Goal: Information Seeking & Learning: Check status

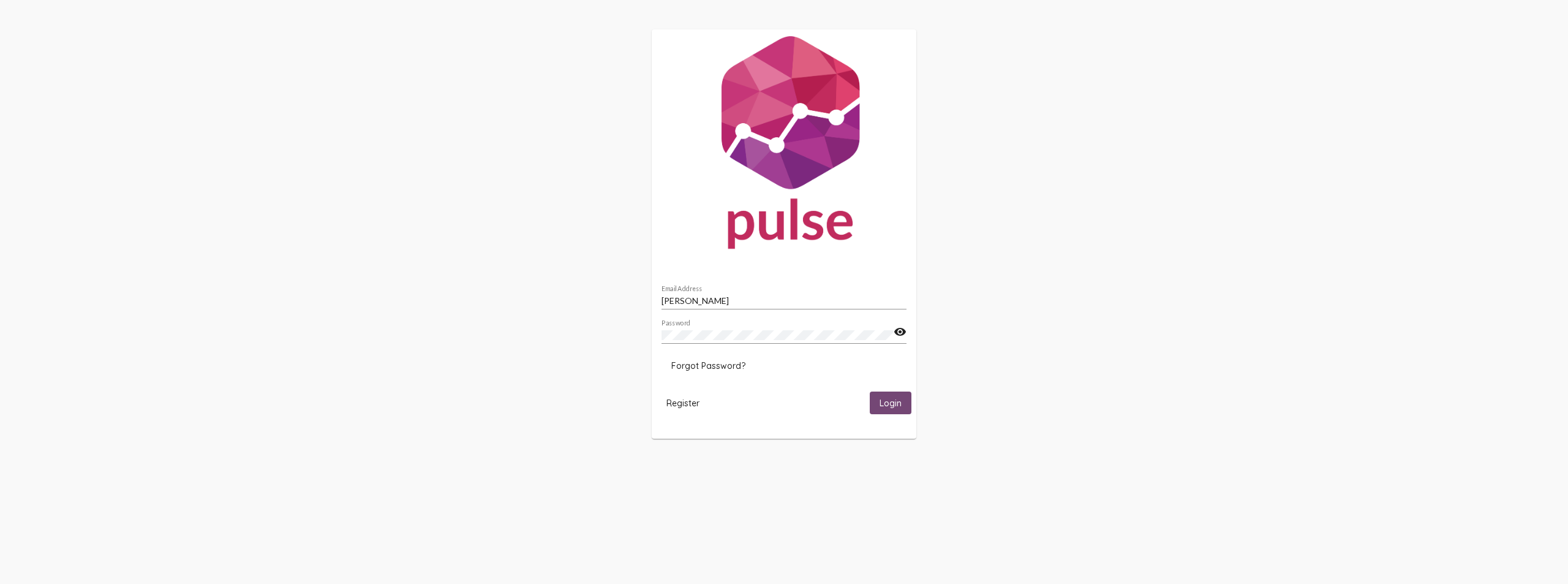
click at [894, 402] on span "Login" at bounding box center [890, 403] width 22 height 11
click at [729, 305] on div "[PERSON_NAME] Email Address" at bounding box center [784, 297] width 245 height 24
drag, startPoint x: 731, startPoint y: 302, endPoint x: 582, endPoint y: 307, distance: 149.1
click at [582, 307] on div "[PERSON_NAME] Email Address Password visibility Forgot Password? Register Login…" at bounding box center [784, 241] width 1568 height 482
type input "s"
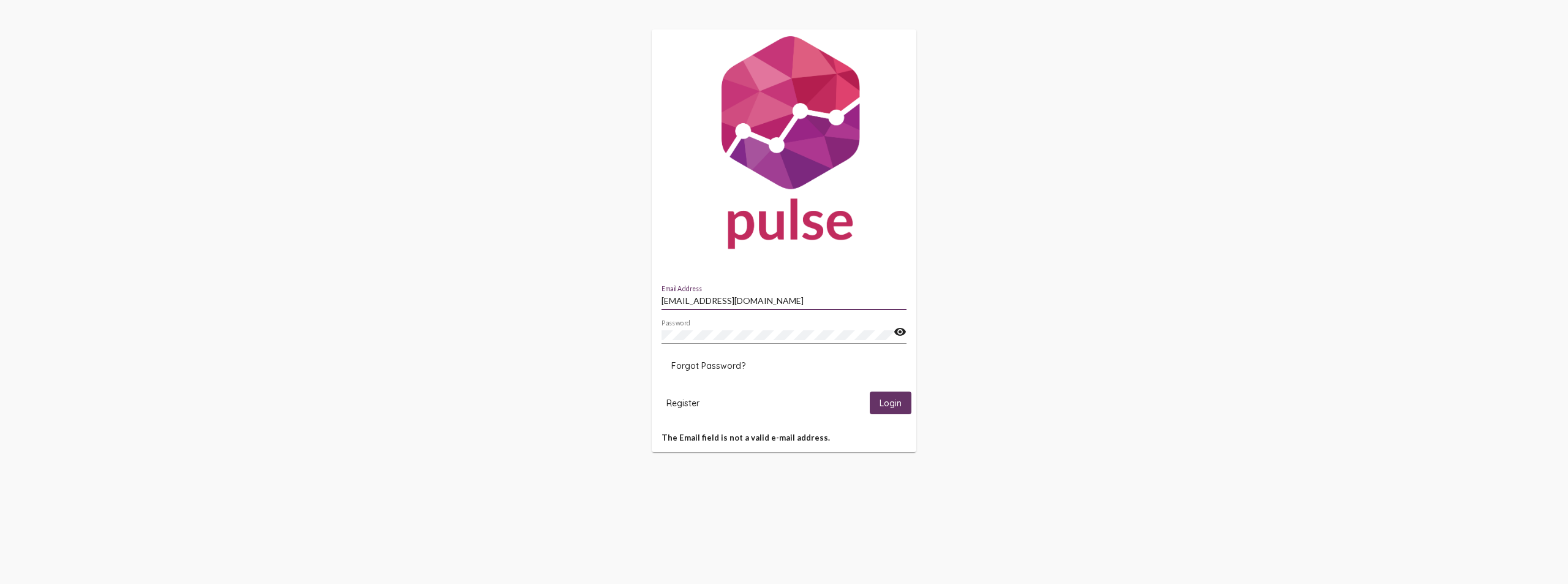
type input "[EMAIL_ADDRESS][DOMAIN_NAME]"
click at [869, 392] on button "Login" at bounding box center [890, 403] width 42 height 23
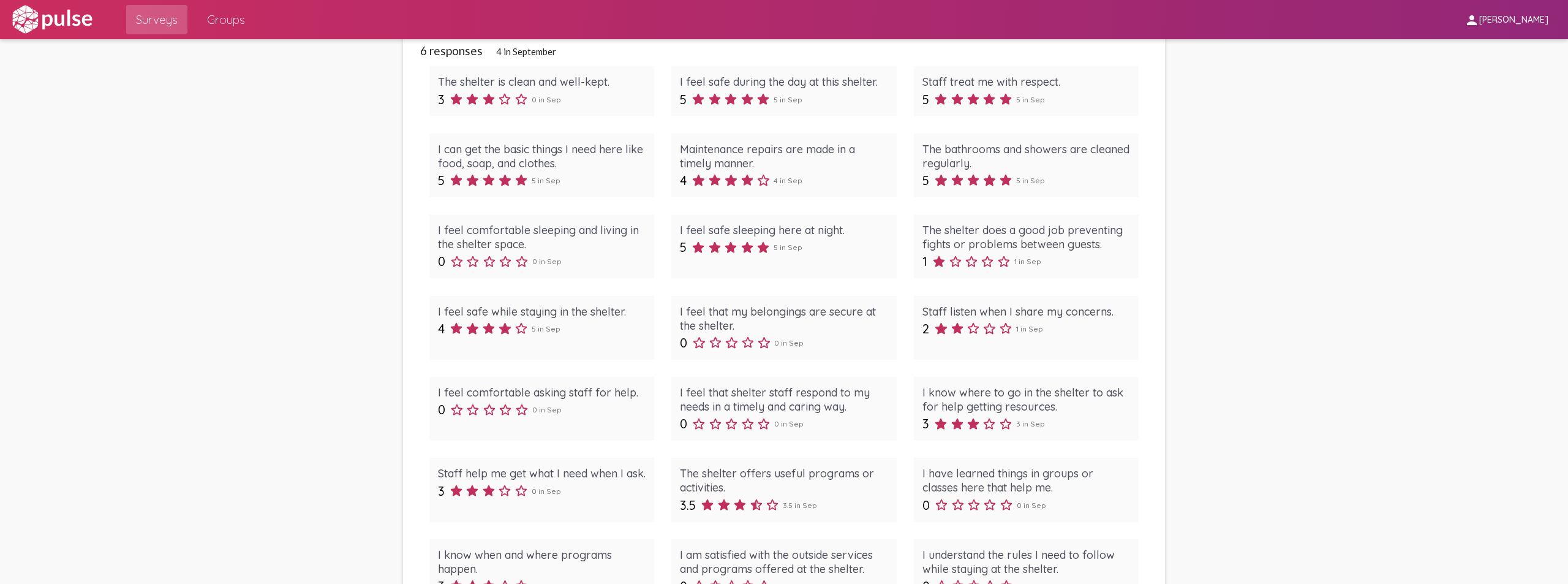
scroll to position [11, 0]
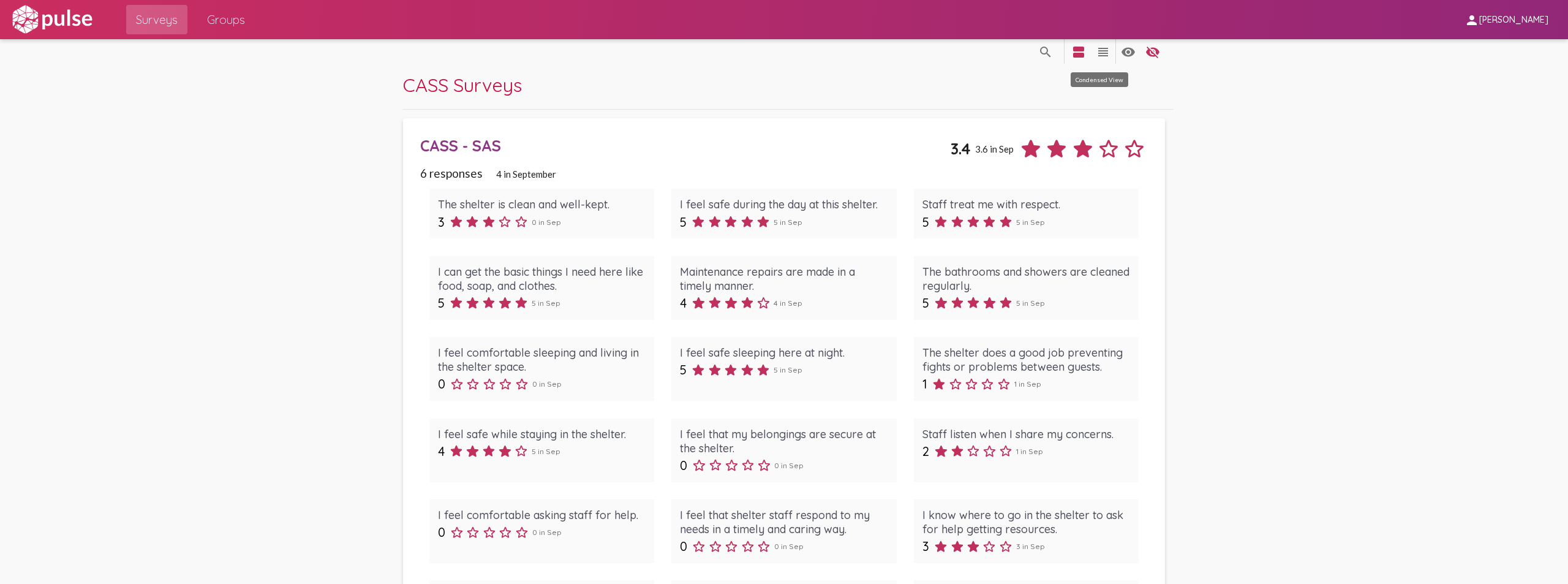
click at [1096, 51] on mat-icon "view_headline" at bounding box center [1103, 52] width 15 height 15
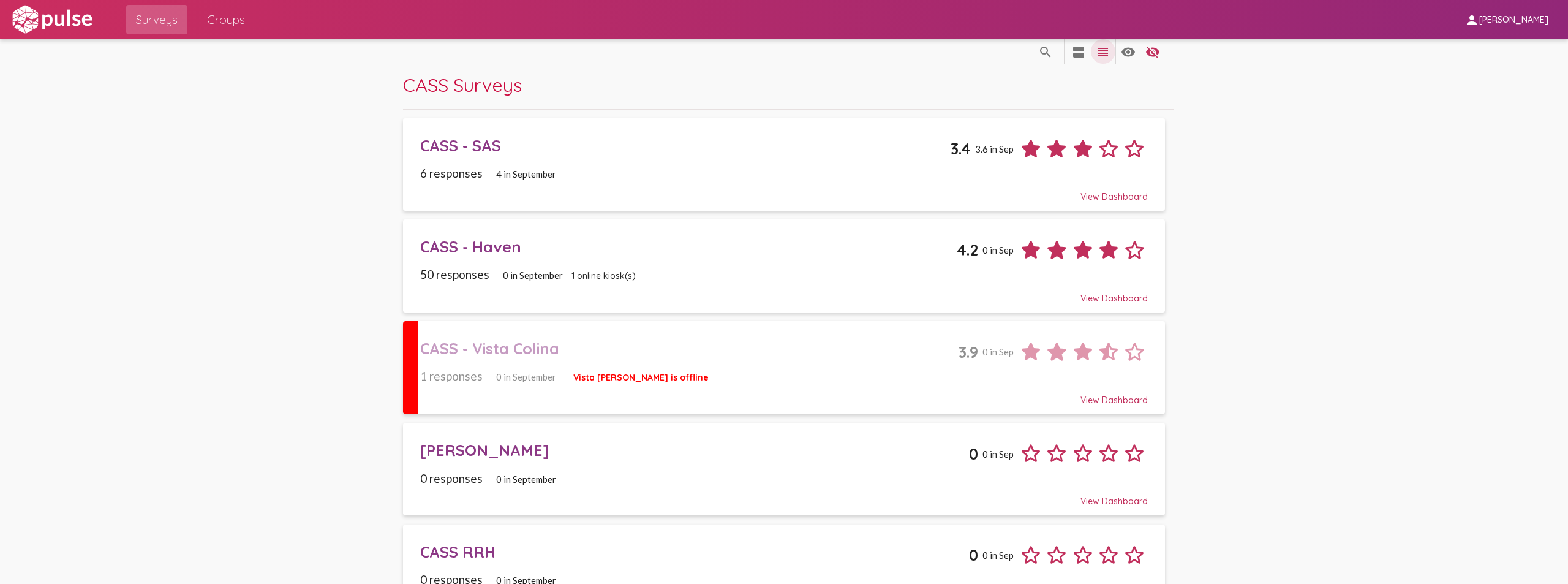
click at [1096, 51] on mat-icon "view_headline" at bounding box center [1103, 52] width 15 height 15
click at [1119, 196] on div "View Dashboard" at bounding box center [783, 191] width 727 height 22
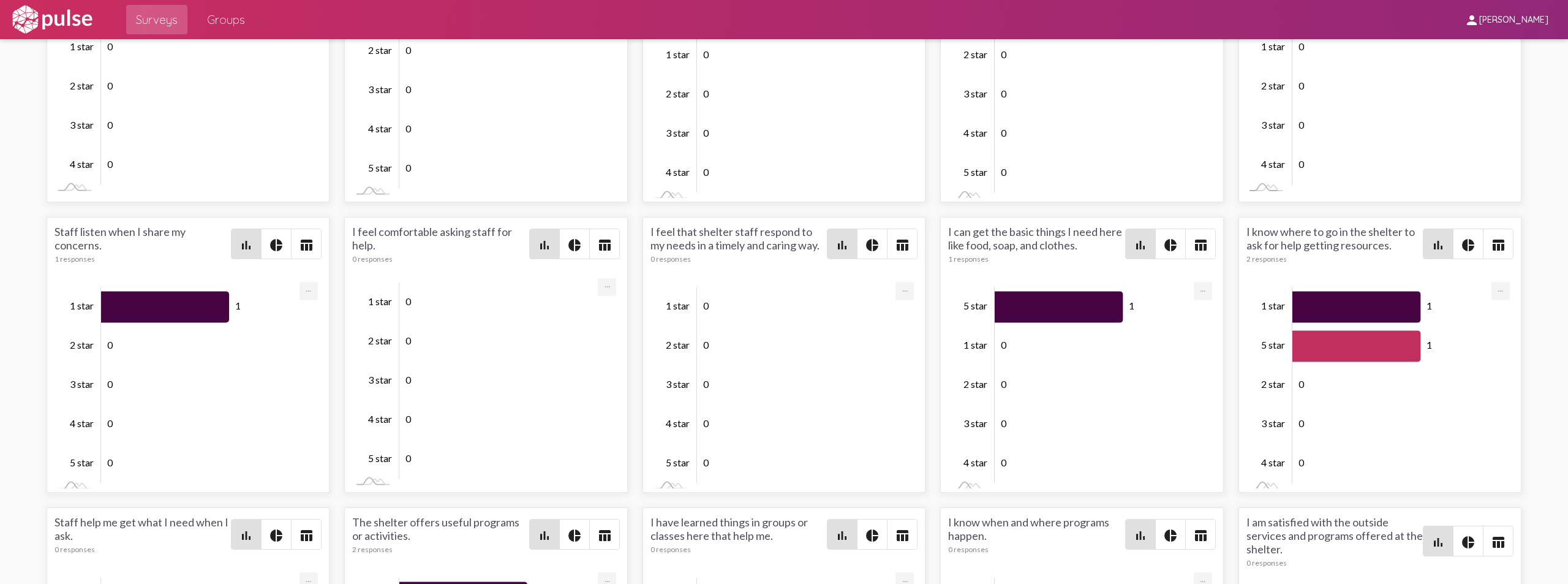
scroll to position [1898, 0]
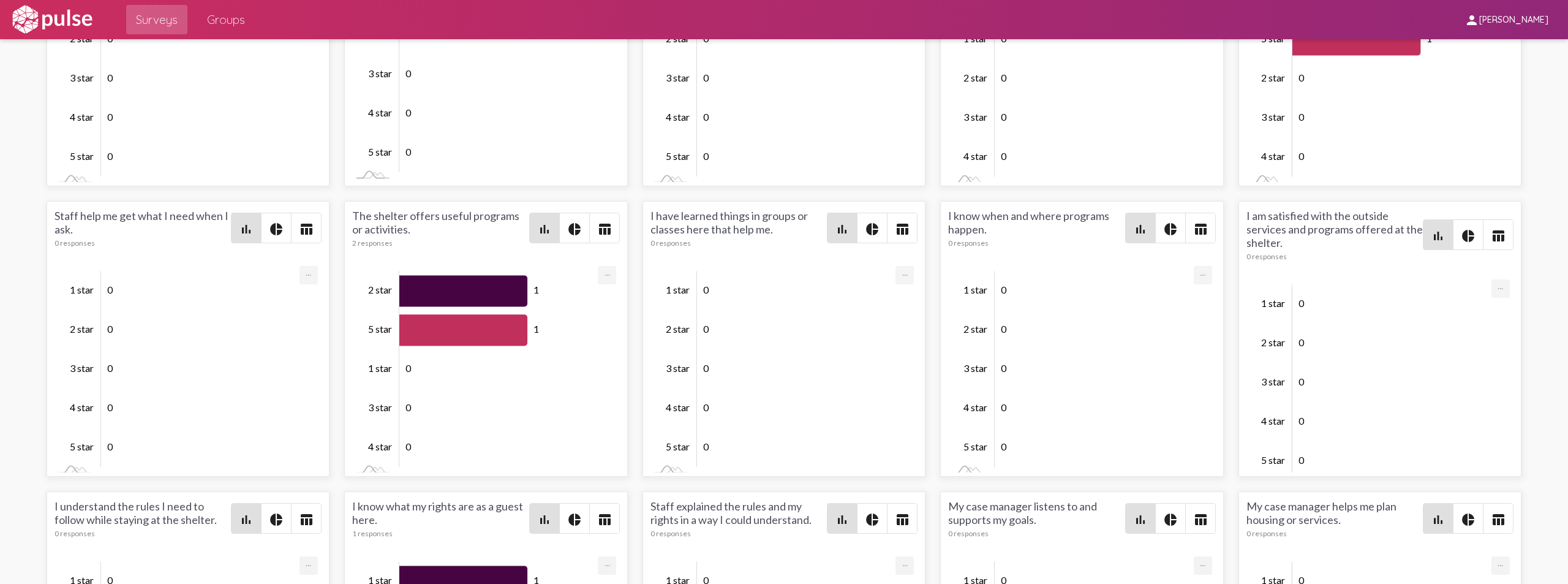
click at [228, 26] on span "Groups" at bounding box center [226, 19] width 38 height 22
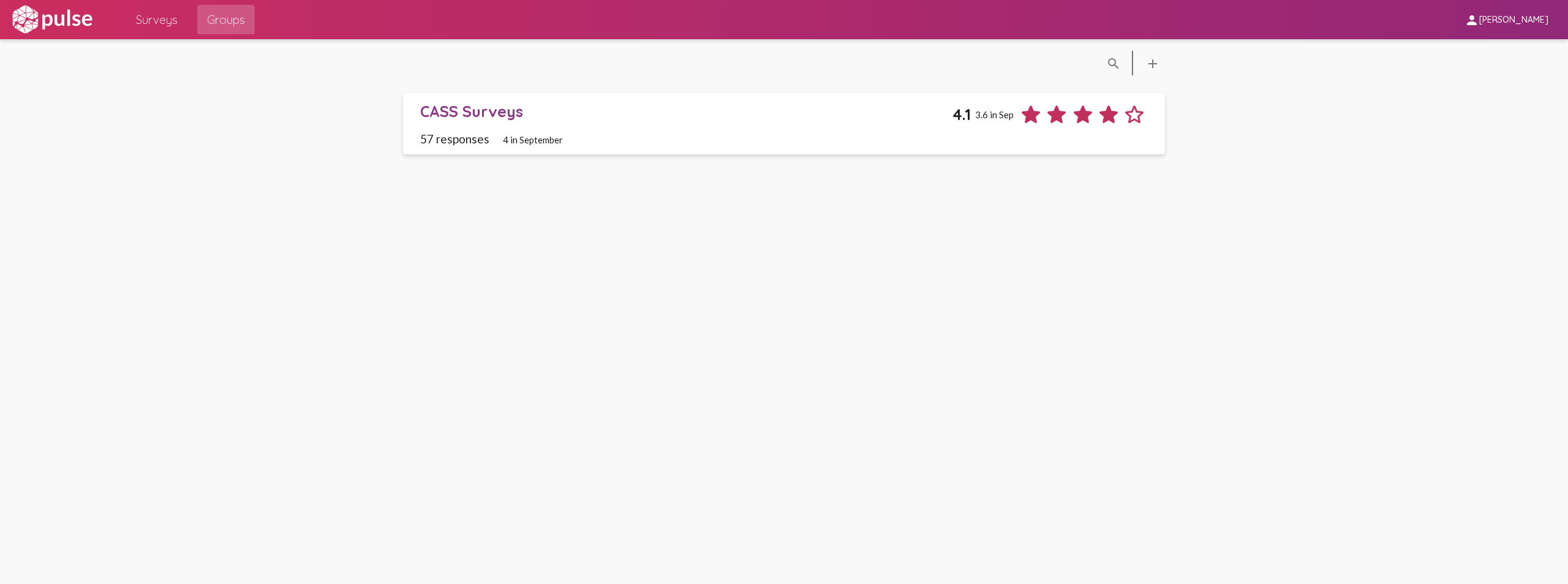
click at [493, 112] on div "CASS Surveys" at bounding box center [685, 111] width 532 height 19
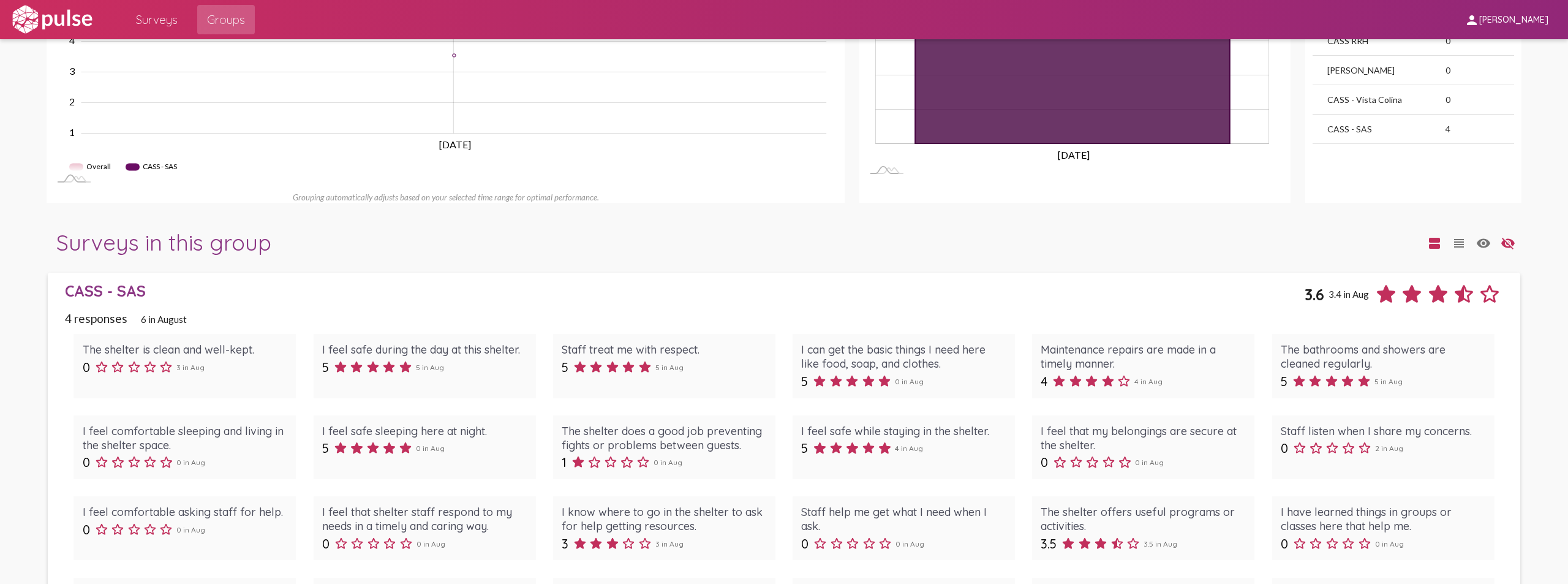
scroll to position [796, 0]
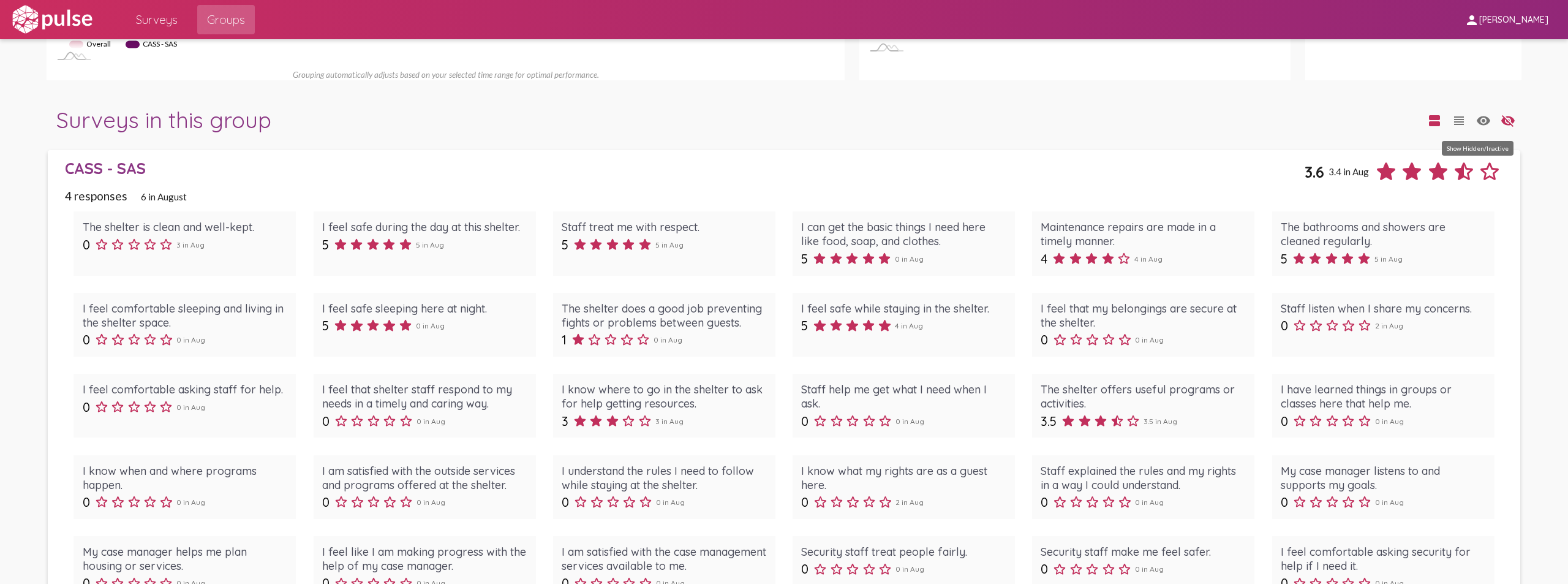
click at [1478, 122] on mat-icon "visibility" at bounding box center [1484, 121] width 15 height 15
click at [1504, 123] on mat-icon "visibility_off" at bounding box center [1508, 121] width 15 height 15
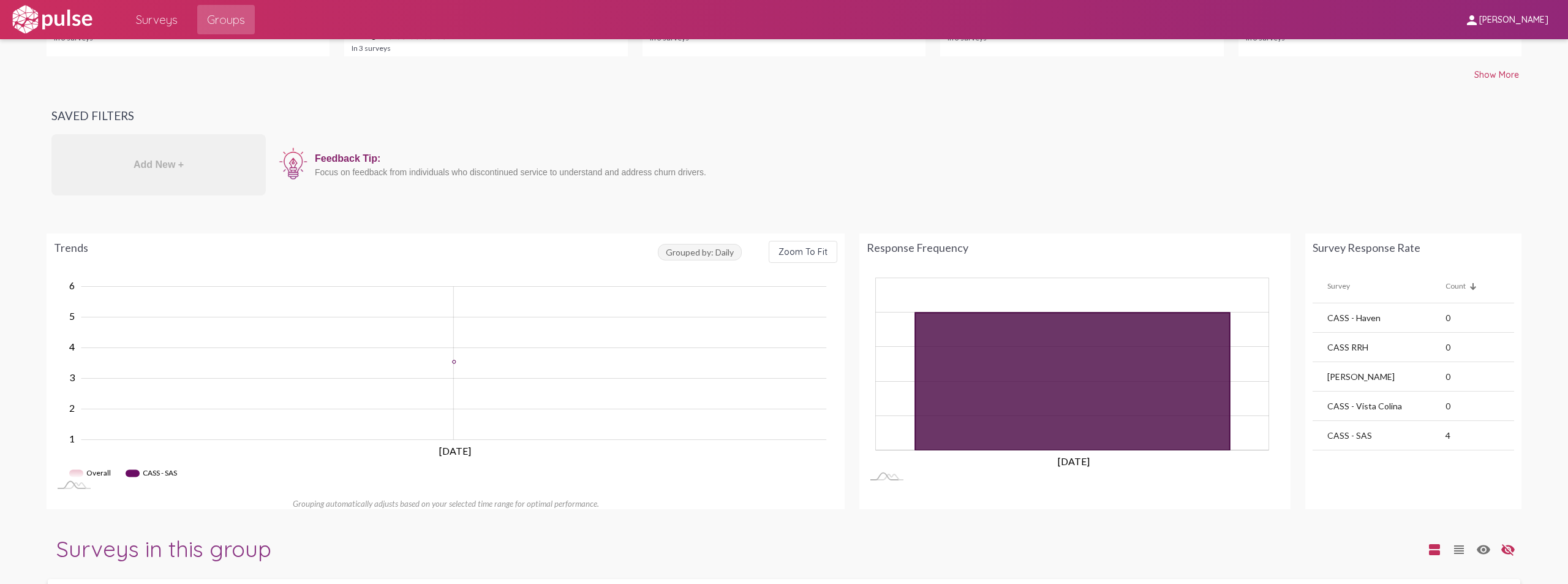
scroll to position [0, 0]
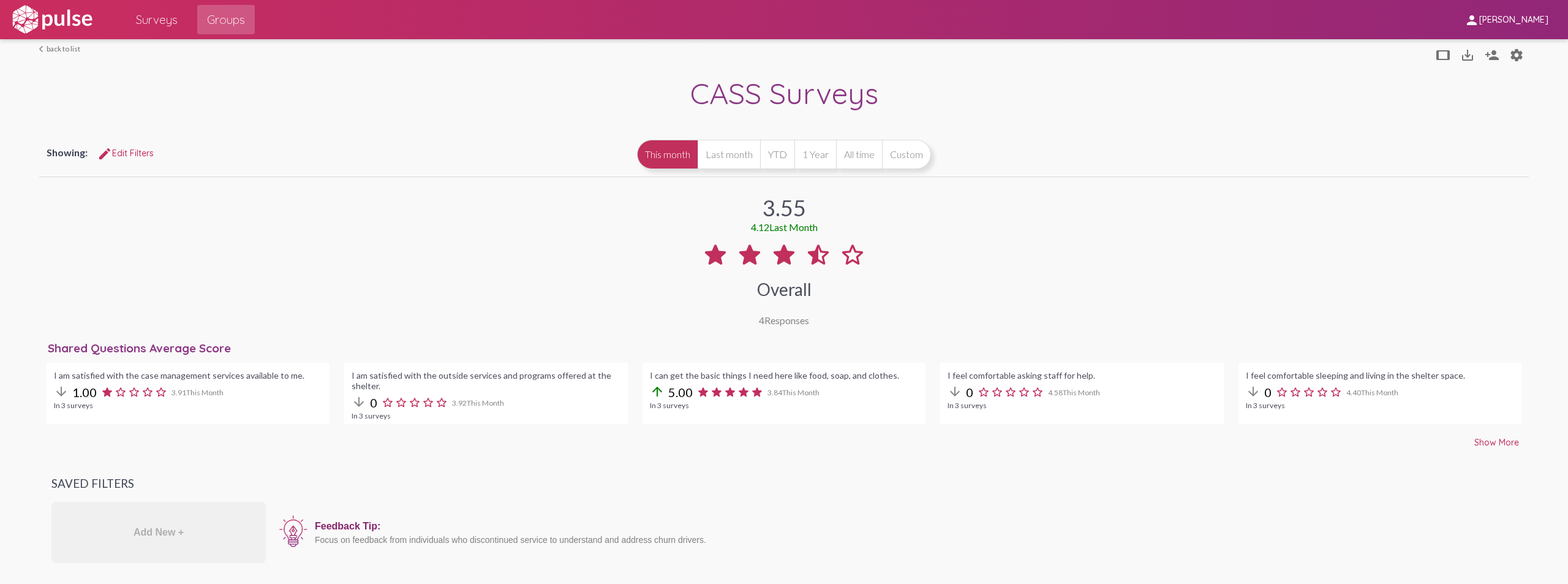
click at [159, 21] on span "Surveys" at bounding box center [156, 19] width 42 height 22
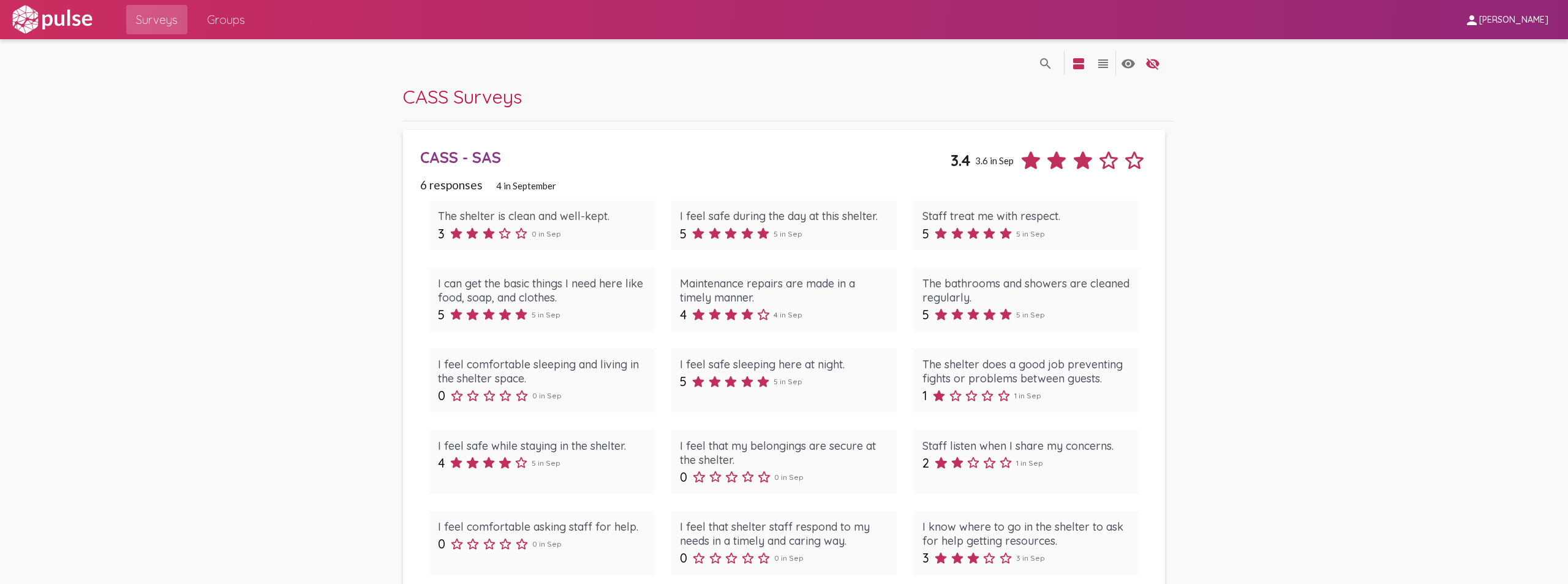
click at [593, 216] on div "The shelter is clean and well-kept." at bounding box center [541, 215] width 208 height 14
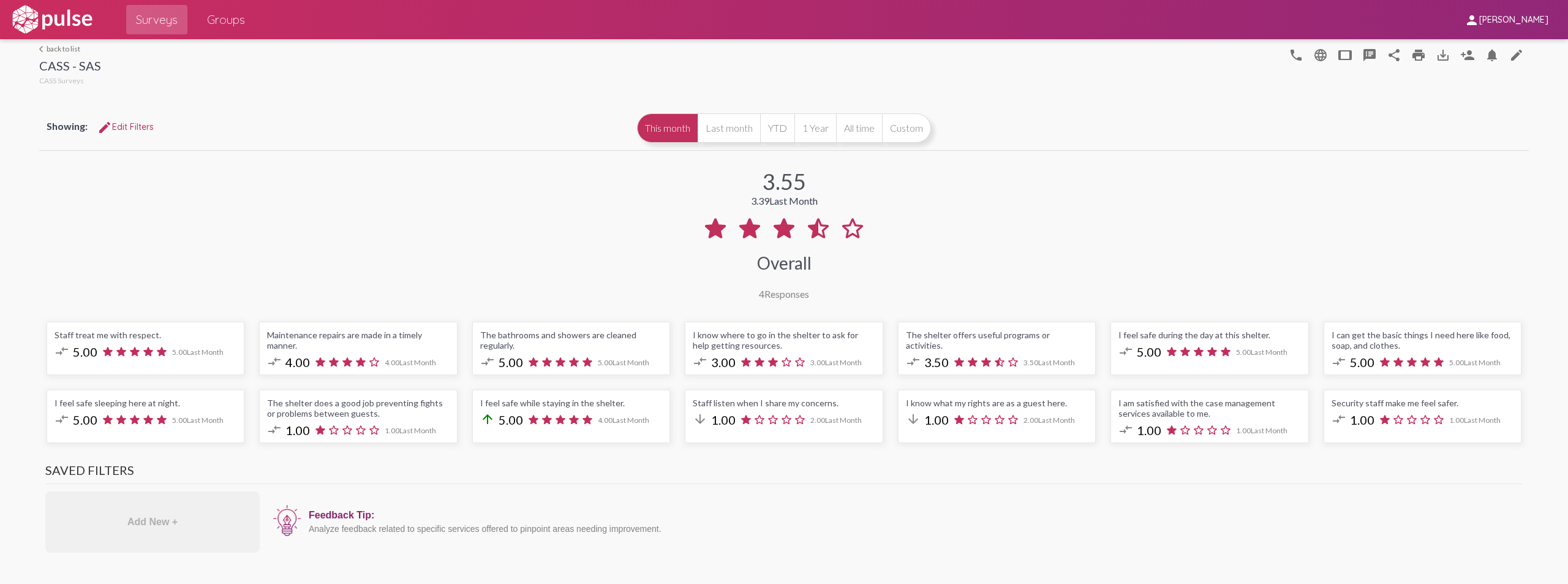
click at [89, 355] on span "5.00" at bounding box center [85, 352] width 25 height 15
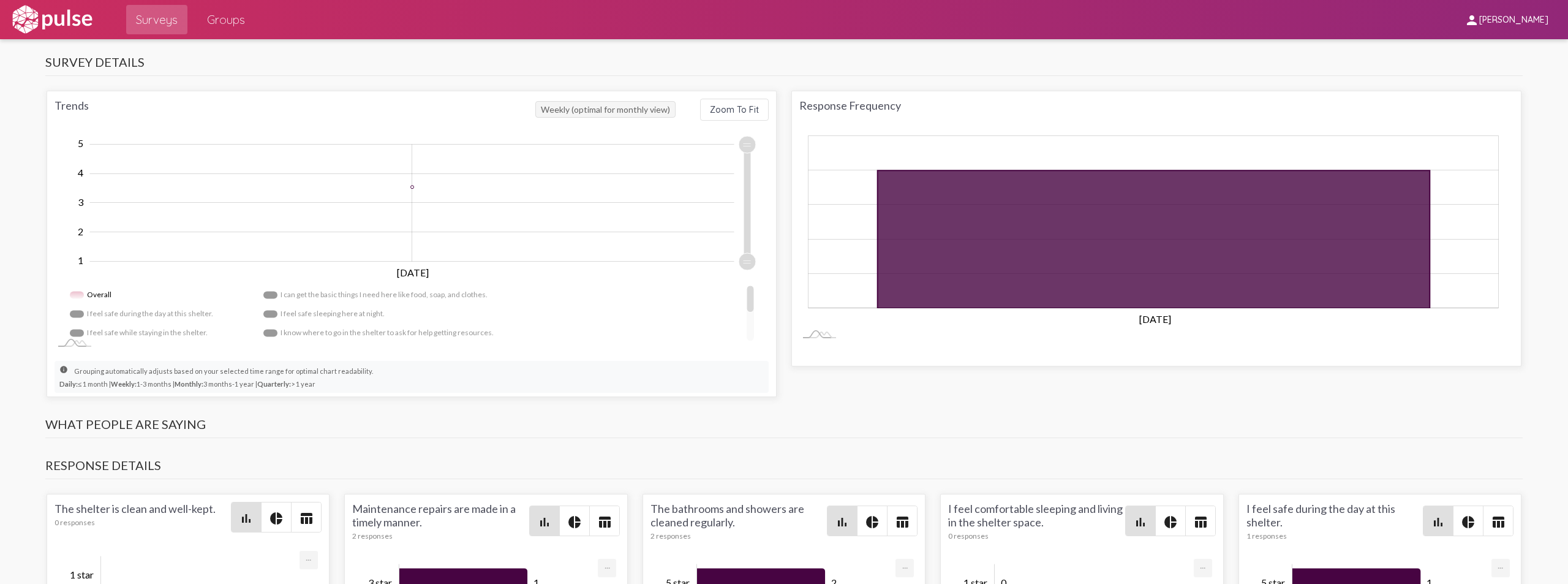
scroll to position [980, 0]
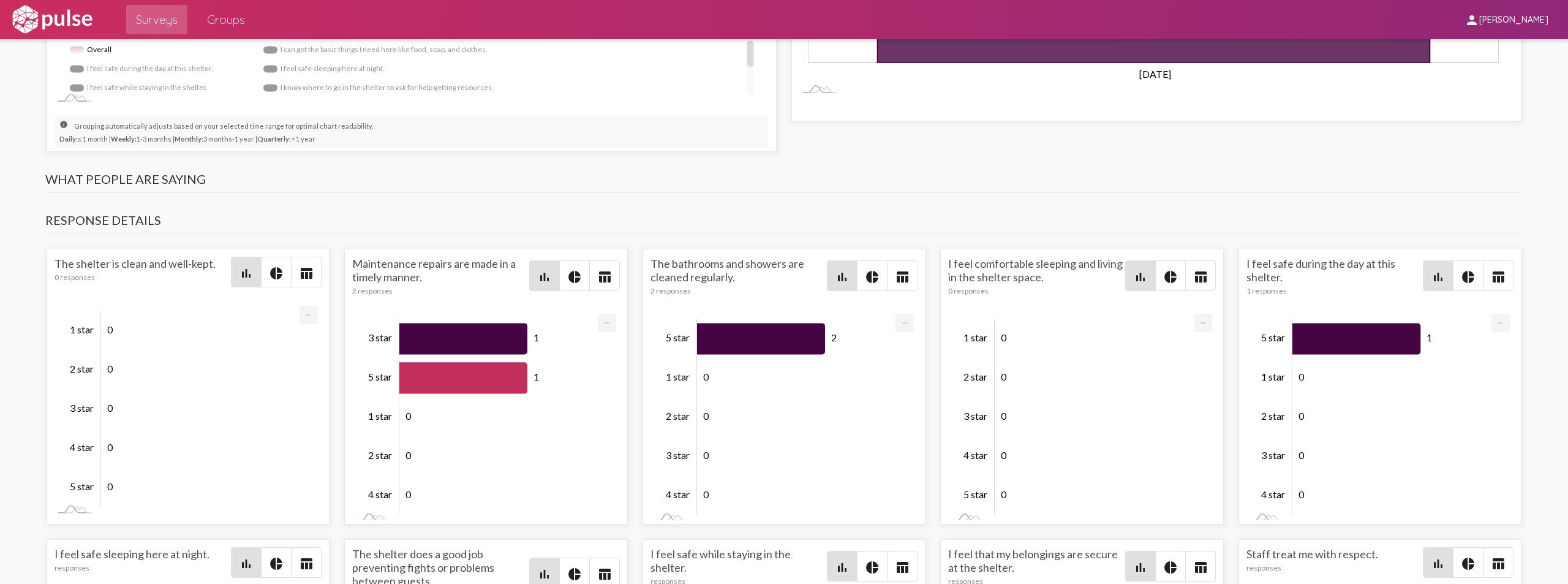
click at [583, 274] on span "pie_chart" at bounding box center [574, 275] width 29 height 29
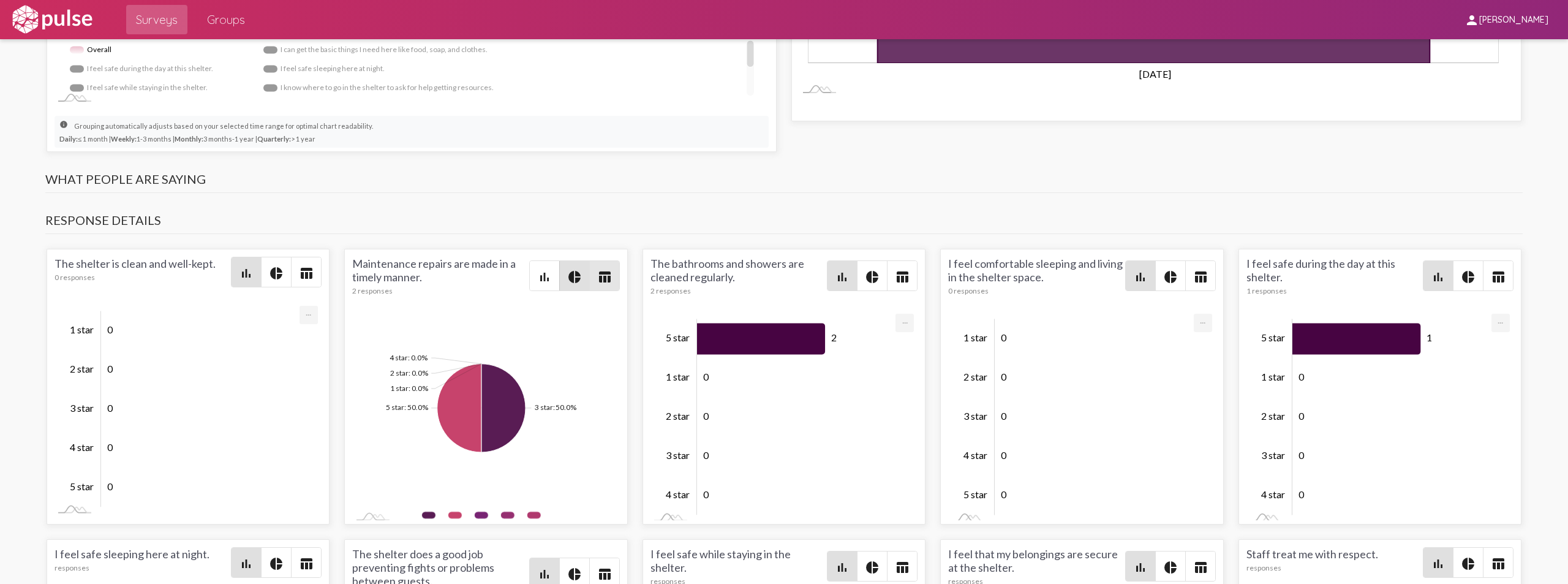
click at [605, 278] on mat-icon "table_chart" at bounding box center [605, 277] width 15 height 15
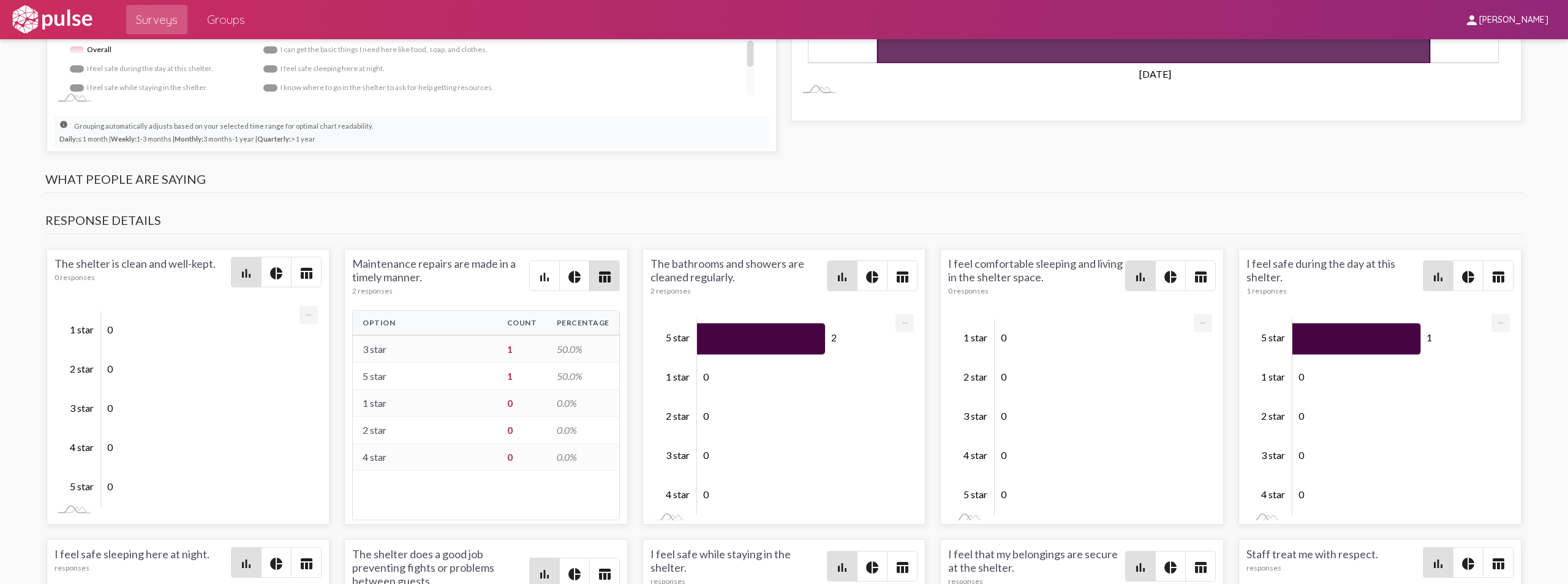
click at [545, 284] on mat-icon "bar_chart" at bounding box center [545, 277] width 15 height 15
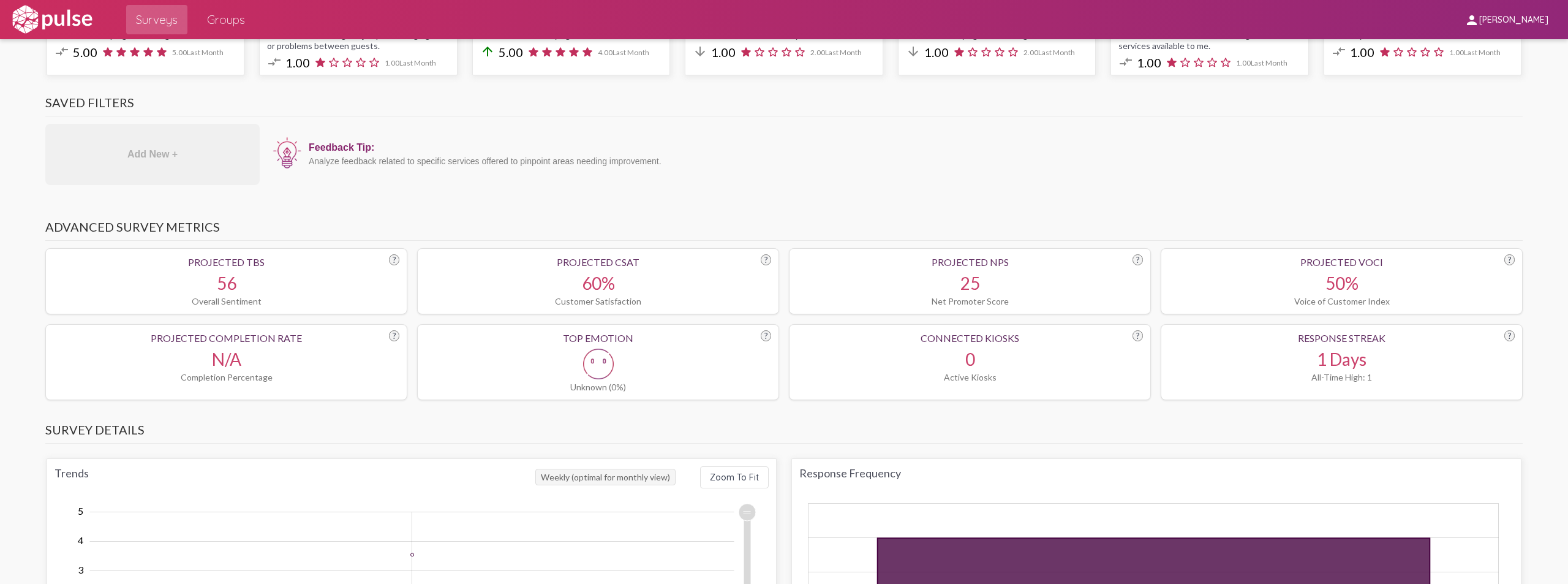
scroll to position [0, 0]
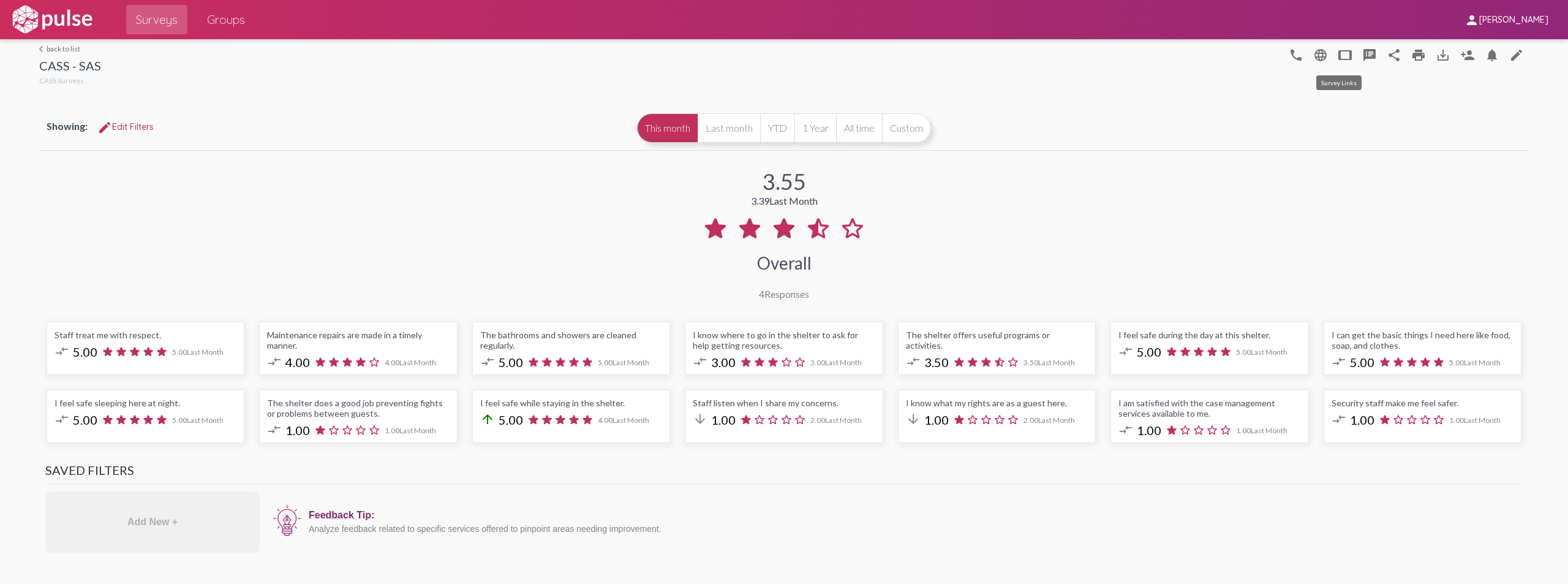
click at [1338, 57] on mat-icon "tablet" at bounding box center [1345, 55] width 15 height 15
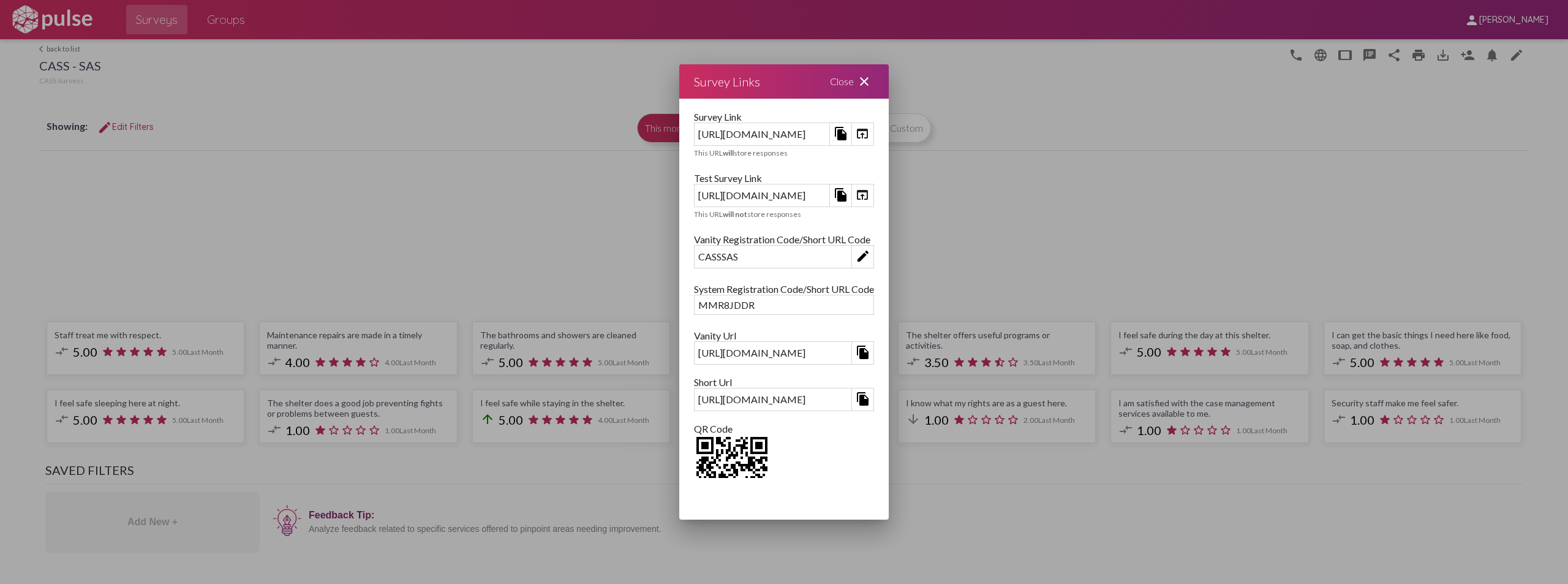
click at [888, 84] on div "Close close" at bounding box center [852, 82] width 74 height 34
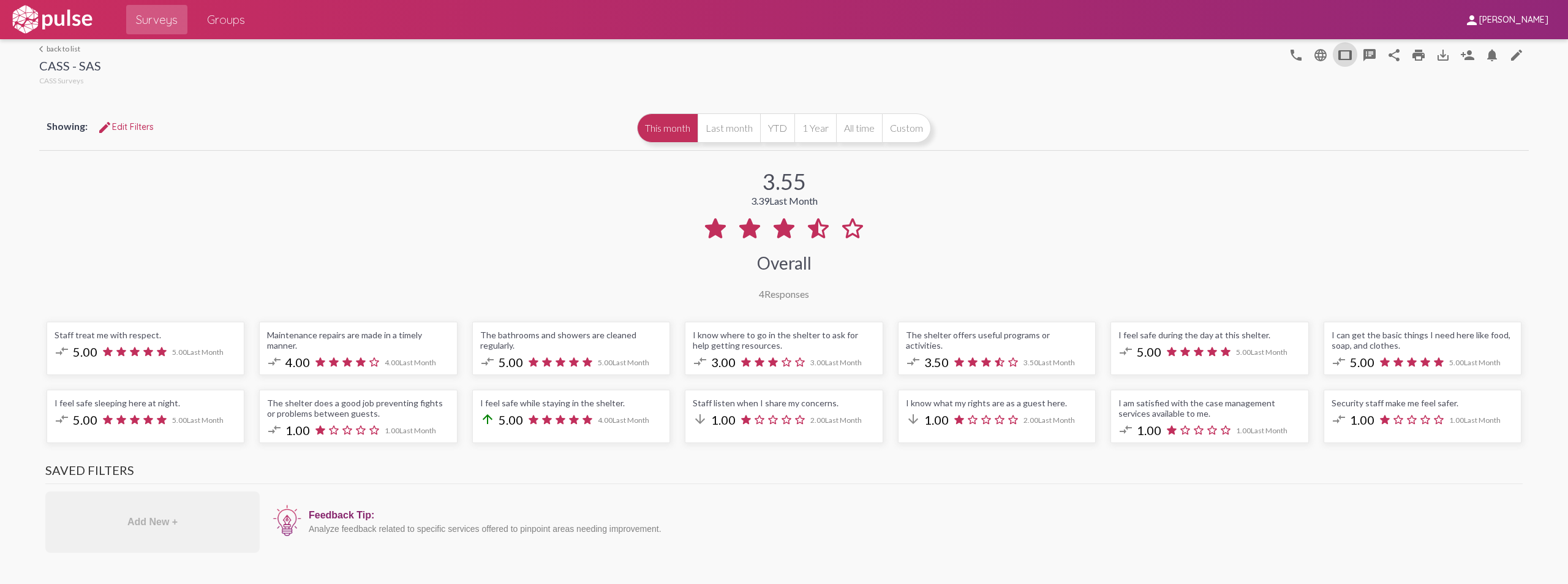
click at [47, 14] on img at bounding box center [51, 20] width 84 height 30
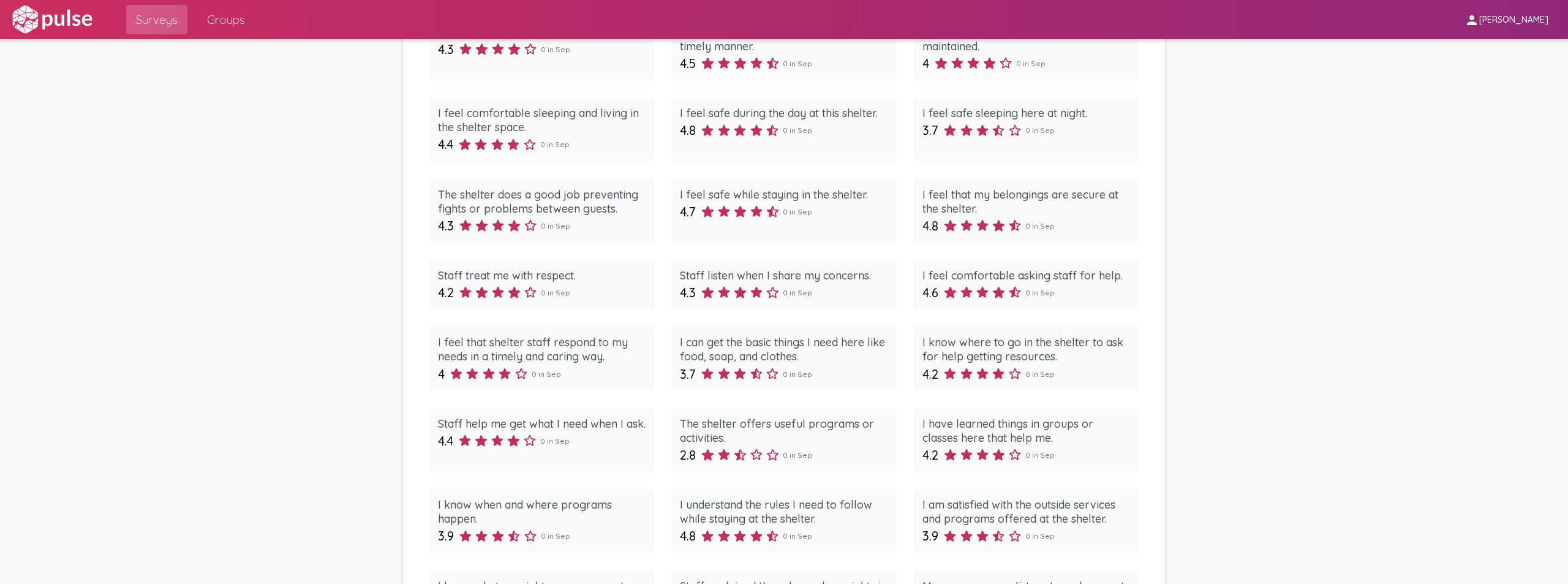
scroll to position [1469, 0]
